Goal: Navigation & Orientation: Find specific page/section

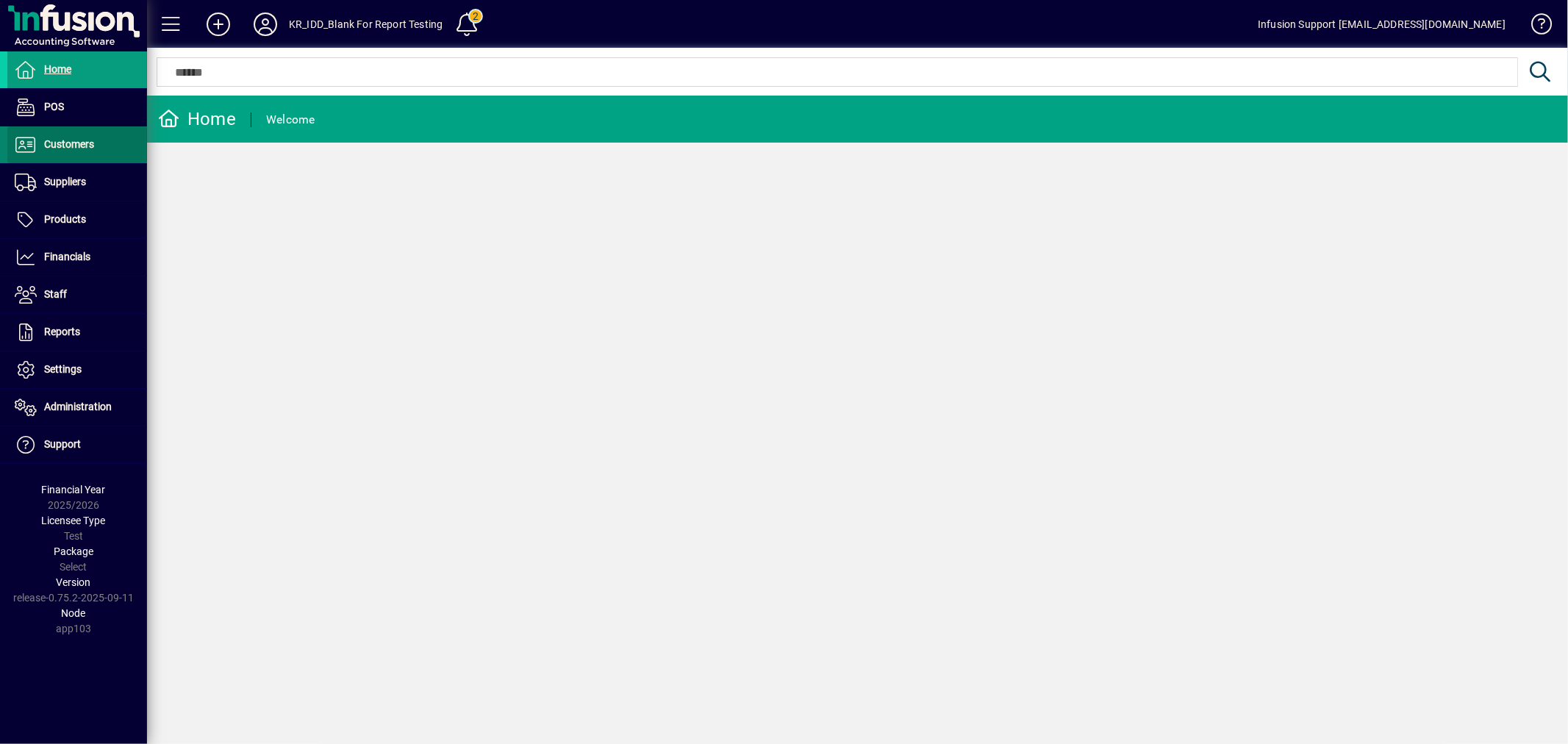
click at [77, 141] on span "Customers" at bounding box center [69, 144] width 50 height 12
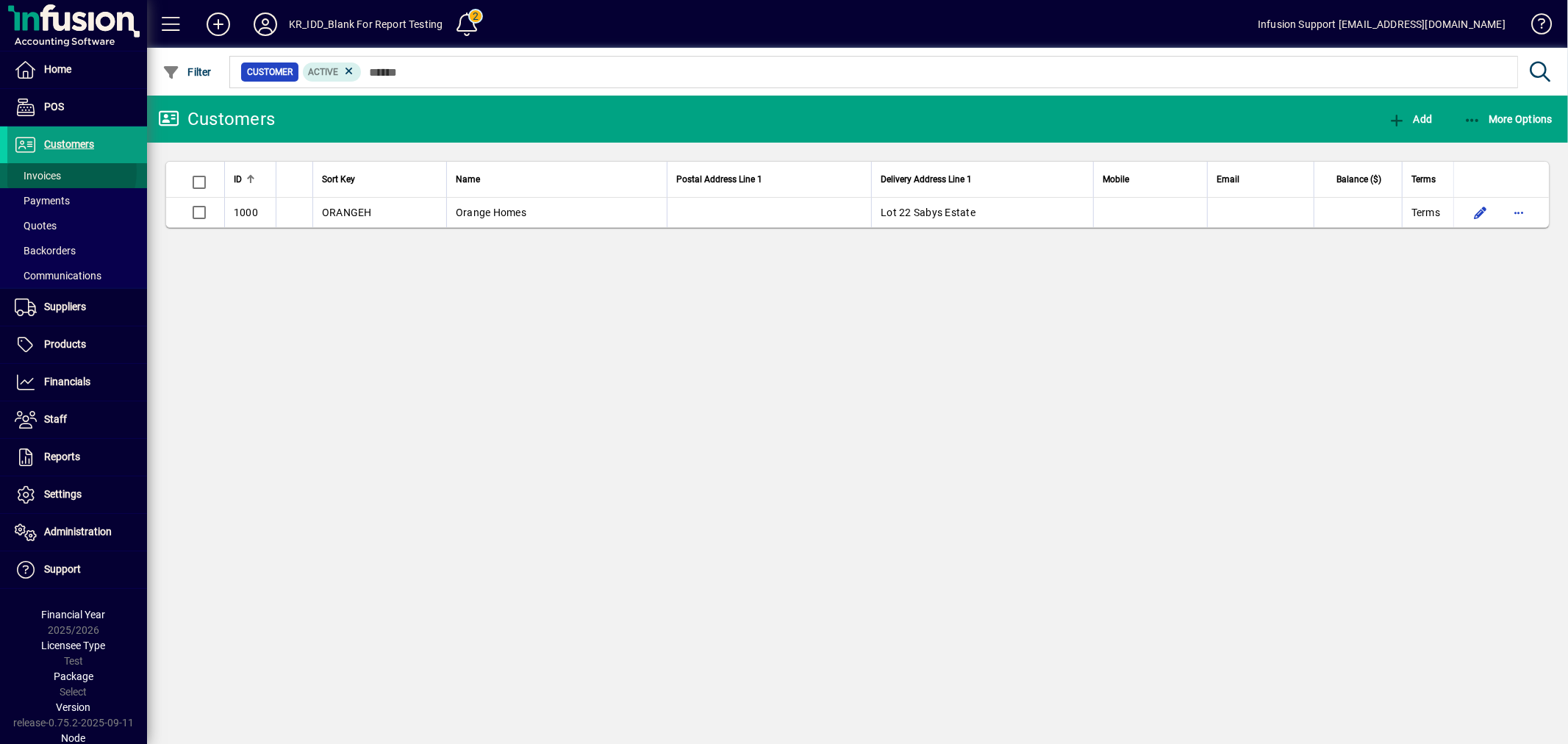
click at [63, 172] on span at bounding box center [77, 176] width 140 height 35
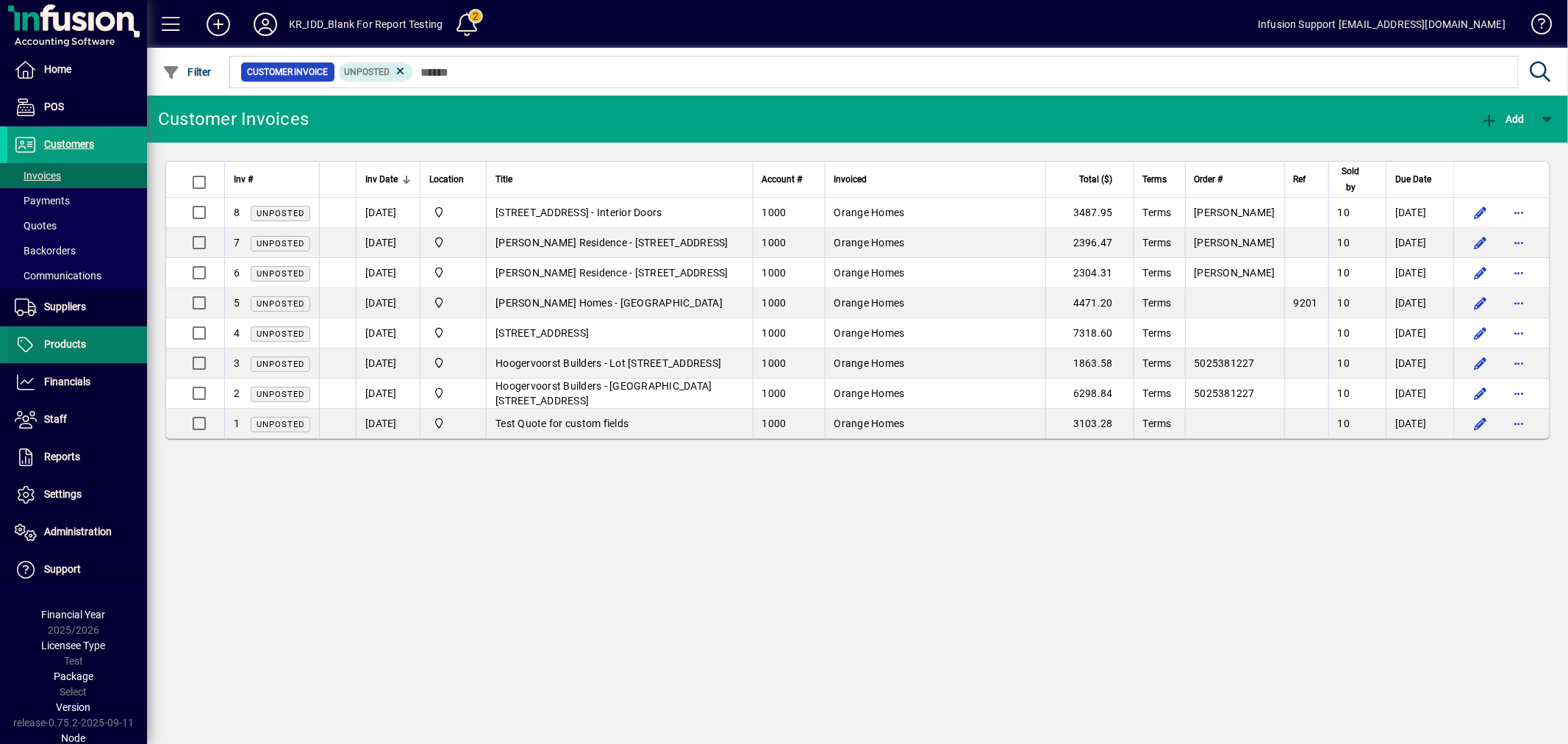
click at [69, 351] on span "Products" at bounding box center [47, 344] width 79 height 18
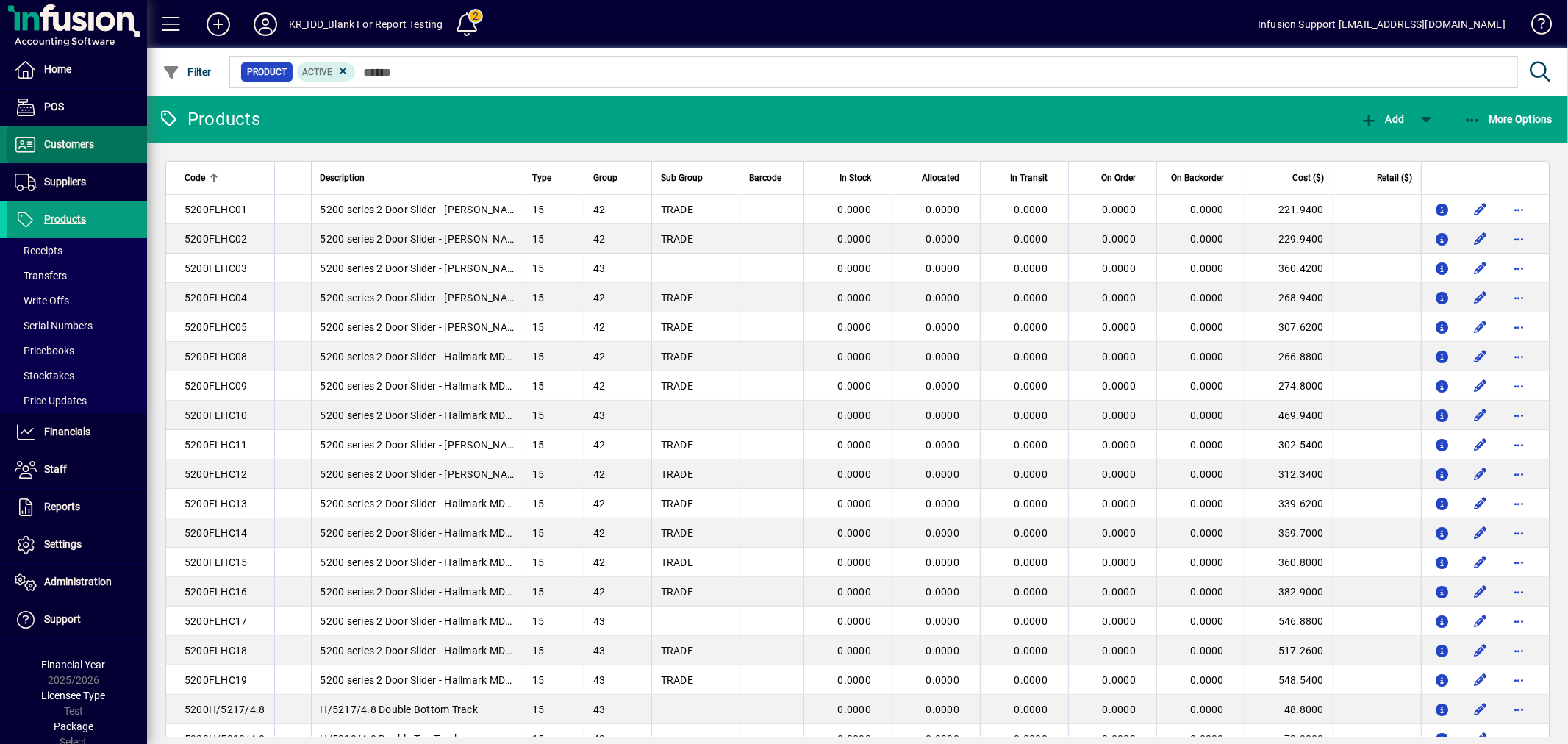
click at [88, 136] on span "Customers" at bounding box center [51, 144] width 87 height 18
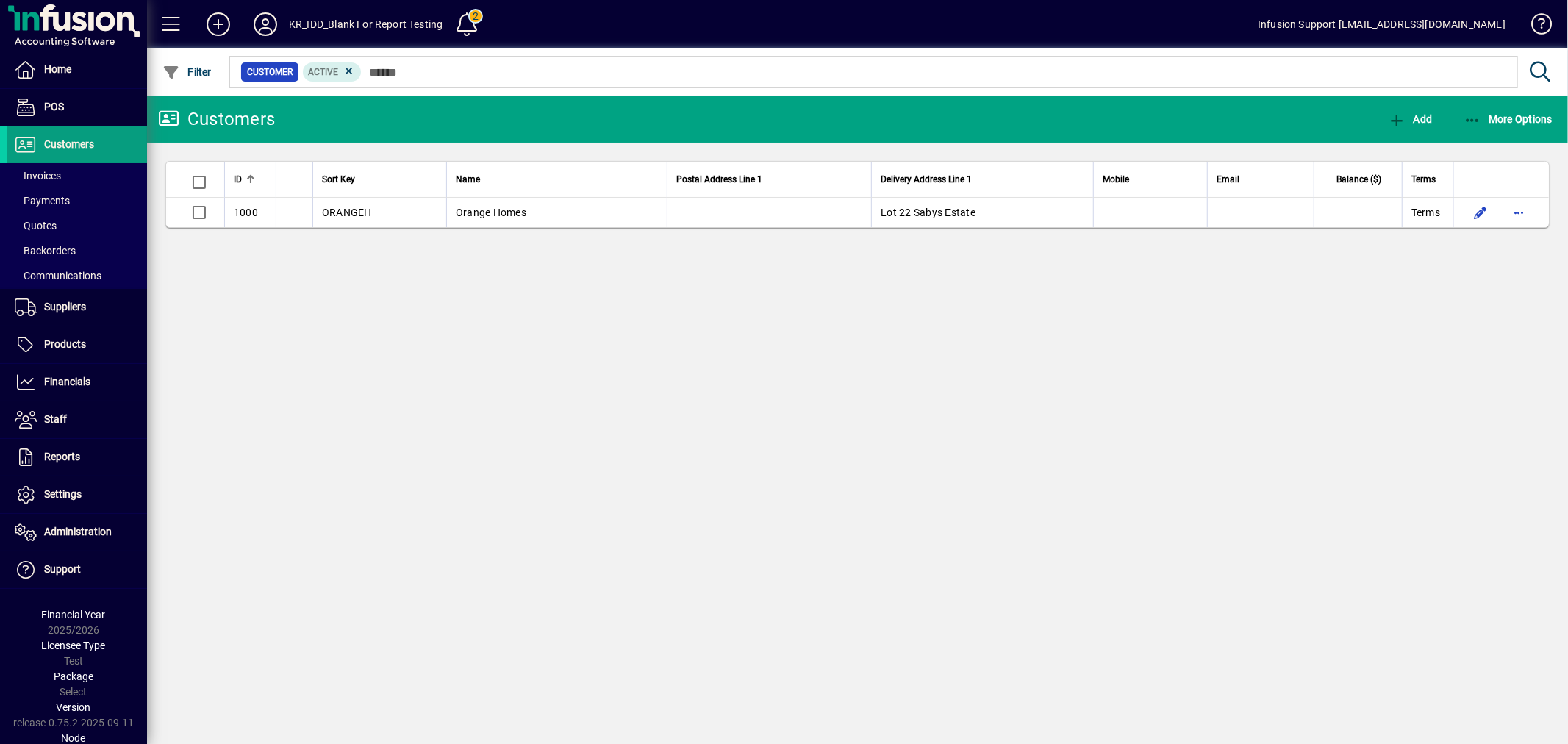
drag, startPoint x: 587, startPoint y: 410, endPoint x: 578, endPoint y: 407, distance: 9.5
click at [584, 413] on div "Customers Add More Options ID Sort Key Name Postal Address Line 1 Delivery Addr…" at bounding box center [857, 419] width 1421 height 649
click at [267, 20] on icon at bounding box center [265, 24] width 29 height 23
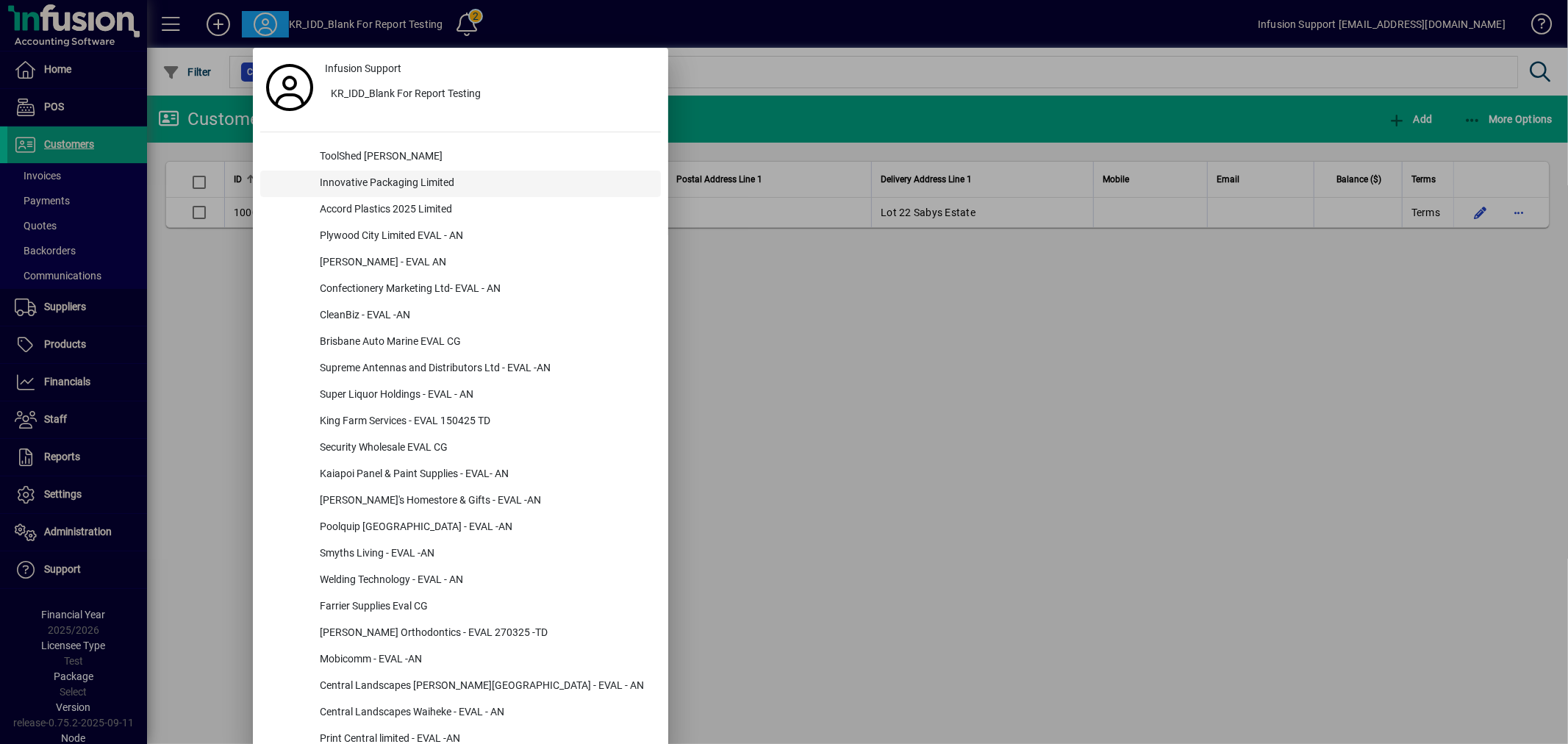
scroll to position [4092, 0]
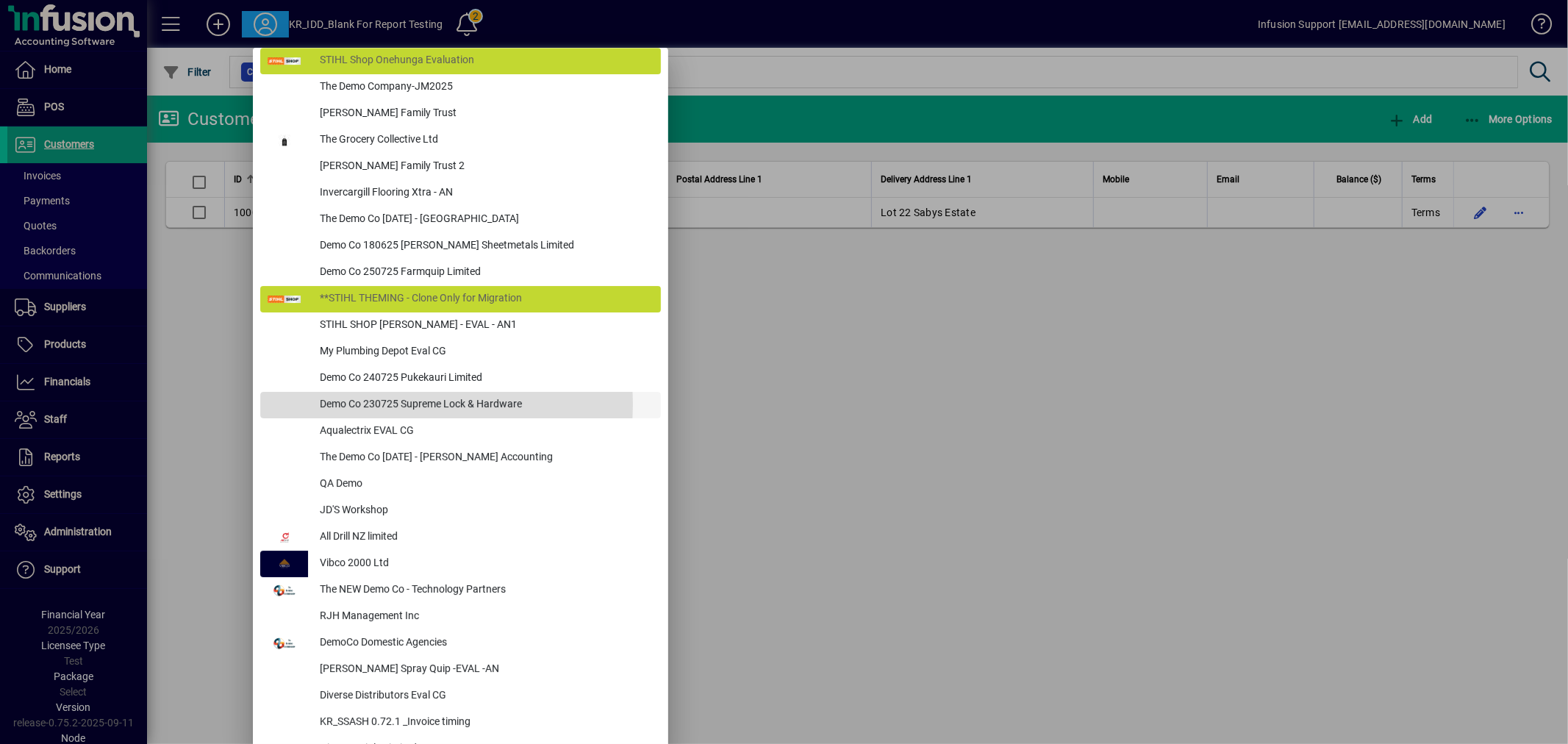
click at [407, 402] on div "Demo Co 230725 Supreme Lock & Hardware" at bounding box center [485, 405] width 353 height 27
